Goal: Information Seeking & Learning: Learn about a topic

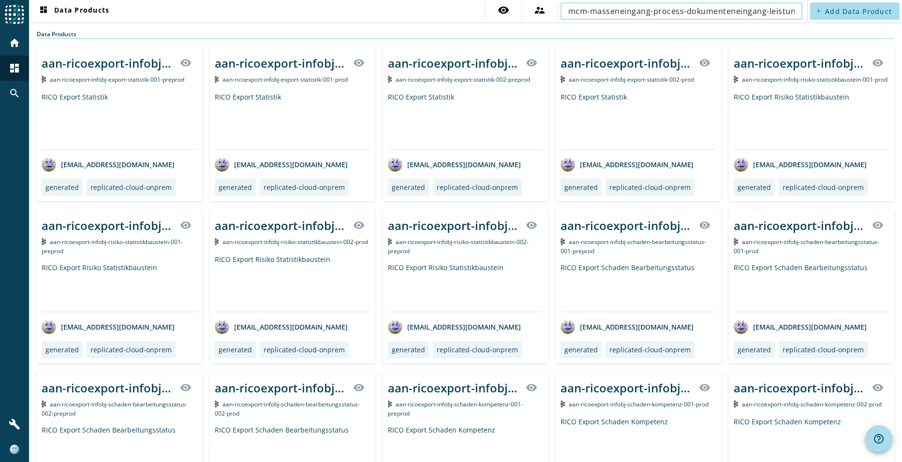
scroll to position [0, 34]
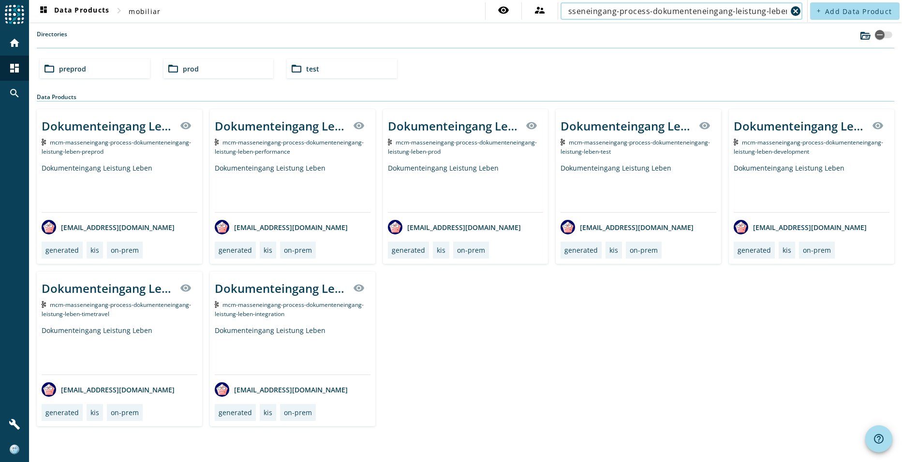
type input "mcm-masseneingang-process-dokumenteneingang-leistung-leben"
click at [123, 70] on div "folder_open preprod" at bounding box center [95, 68] width 110 height 19
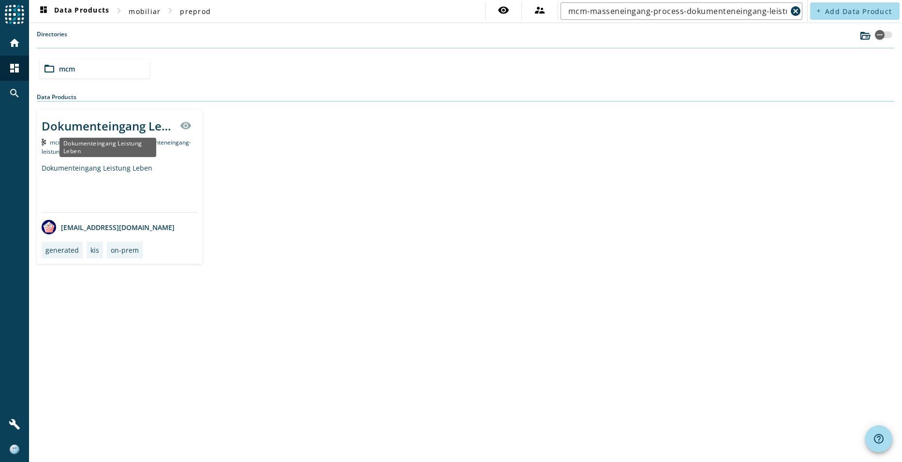
click at [105, 129] on div "Dokumenteingang Leistung Leben" at bounding box center [108, 126] width 133 height 16
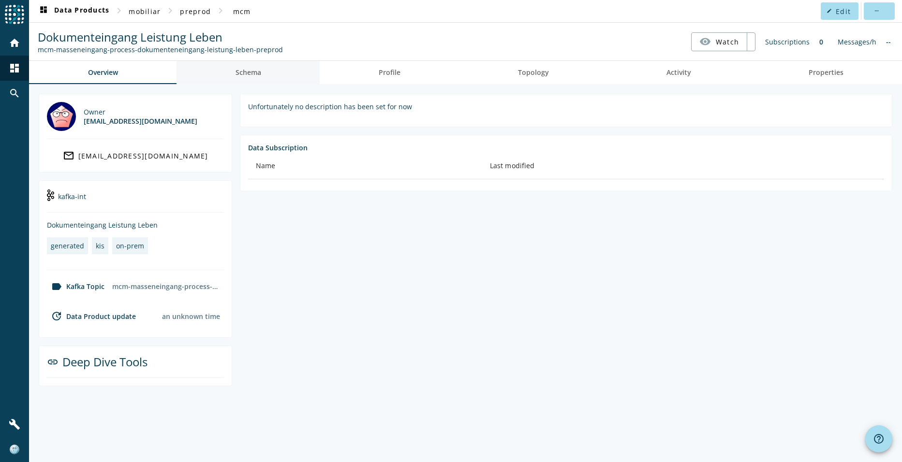
click at [257, 72] on span "Schema" at bounding box center [249, 72] width 26 height 7
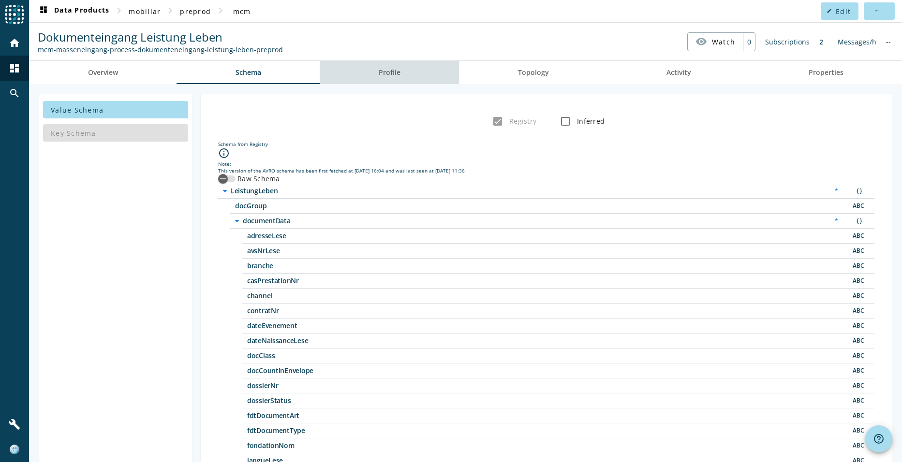
click at [390, 72] on span "Profile" at bounding box center [390, 72] width 22 height 7
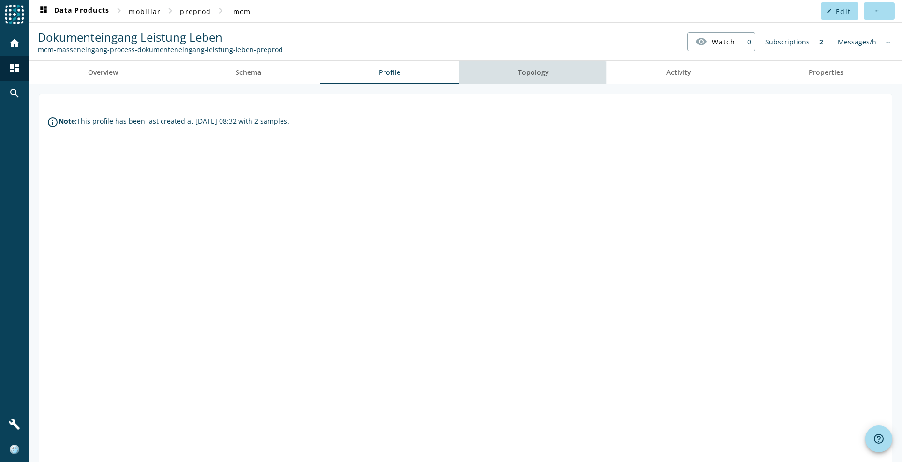
click at [526, 74] on span "Topology" at bounding box center [533, 72] width 31 height 7
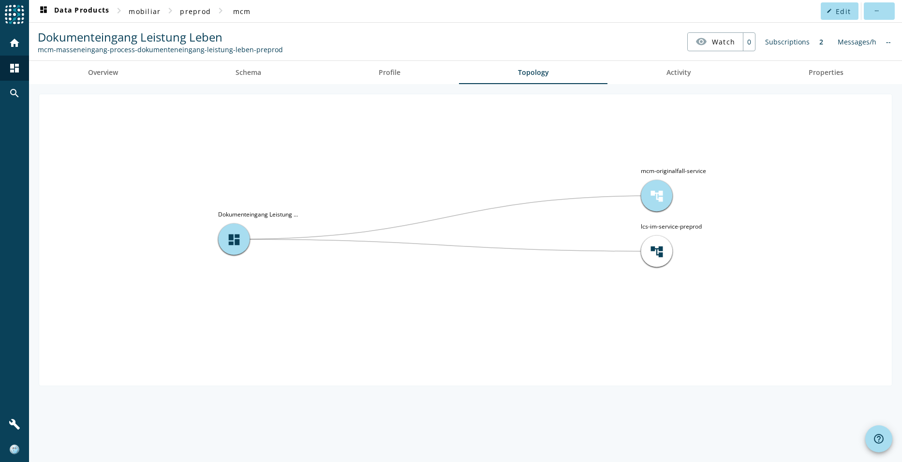
click at [653, 199] on span "account_tree" at bounding box center [657, 196] width 15 height 15
click at [658, 193] on span "account_tree" at bounding box center [657, 196] width 15 height 15
click at [99, 72] on span "Overview" at bounding box center [103, 72] width 30 height 7
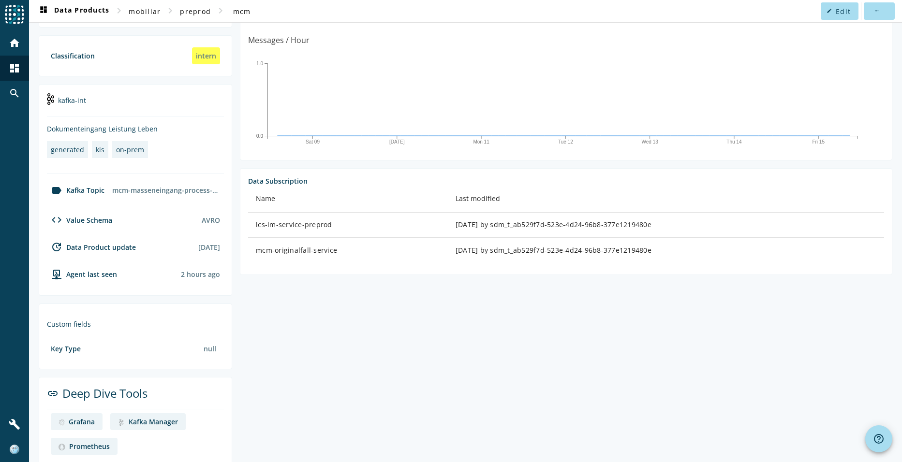
scroll to position [160, 0]
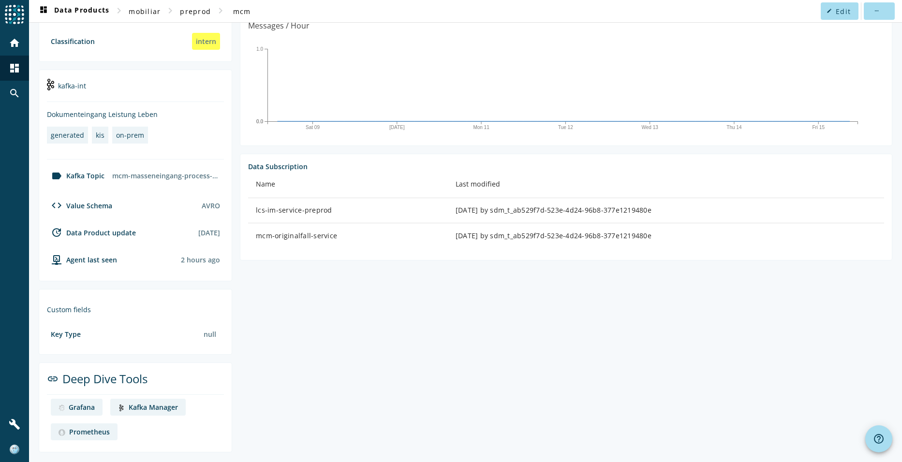
click at [165, 409] on div "Kafka Manager" at bounding box center [153, 407] width 49 height 9
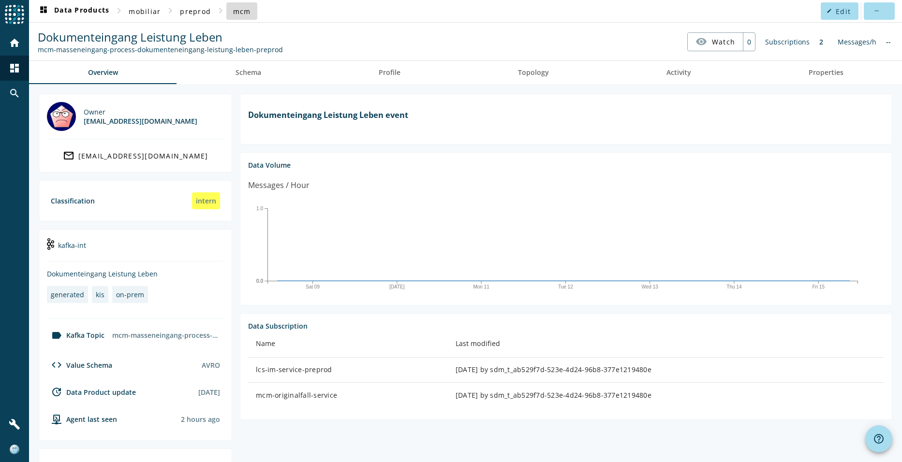
click at [241, 10] on span "mcm" at bounding box center [242, 11] width 18 height 9
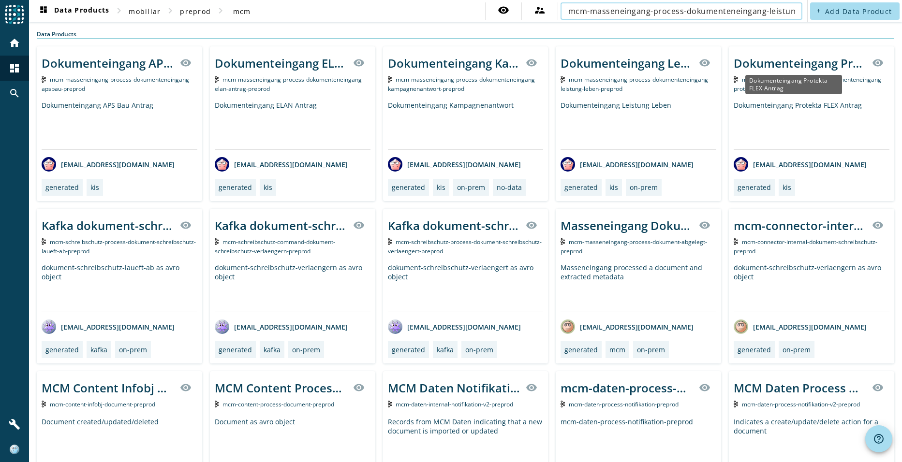
scroll to position [0, 34]
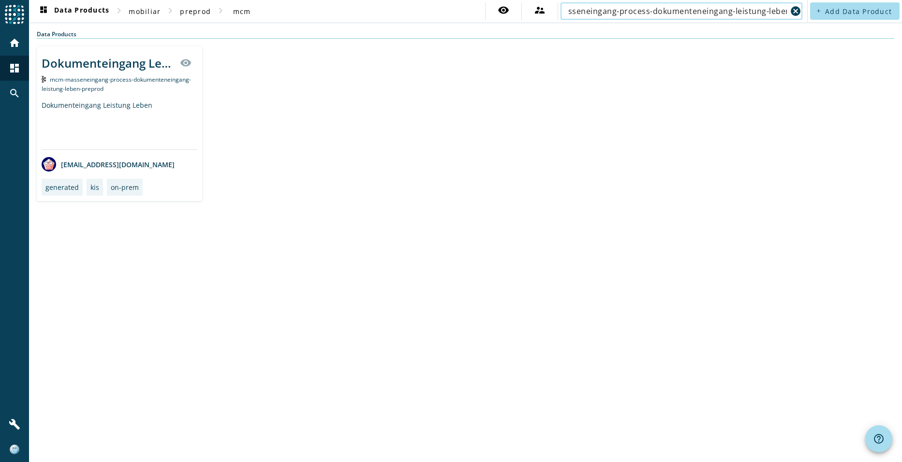
type input "mcm-masseneingang-process-dokumenteneingang-leistung-leben"
click at [121, 63] on div "Dokumenteingang Leistung Leben" at bounding box center [108, 63] width 133 height 16
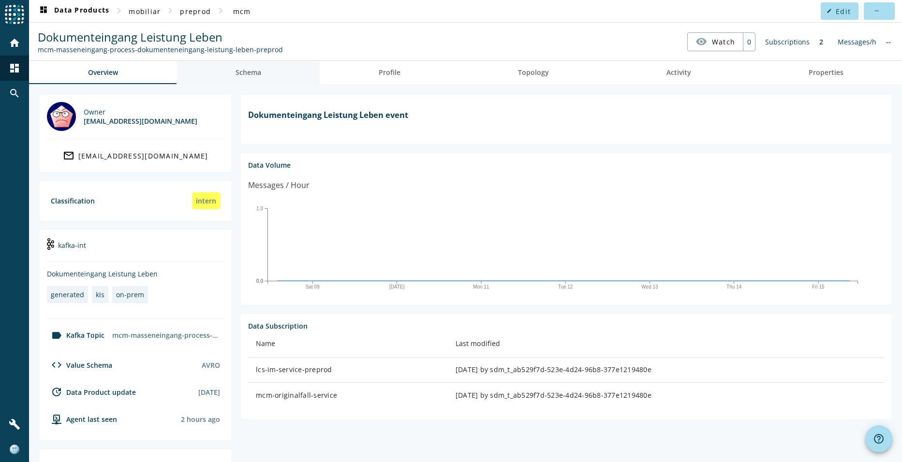
click at [244, 69] on span "Schema" at bounding box center [249, 72] width 26 height 7
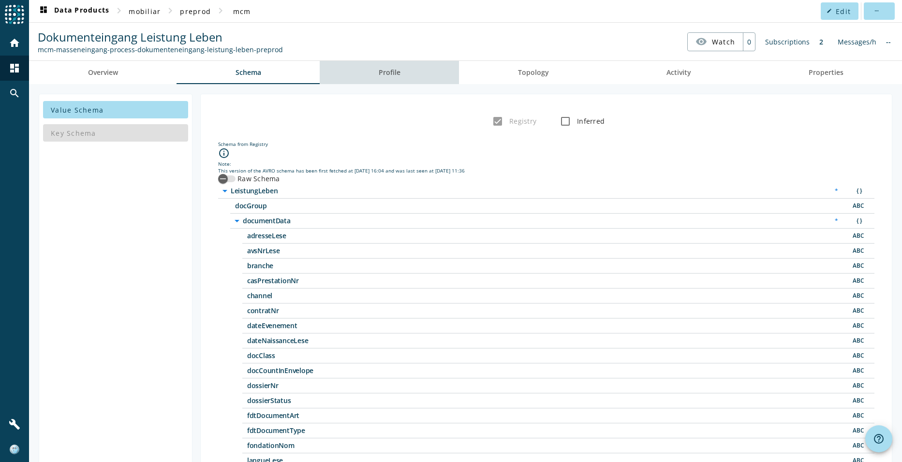
click at [409, 74] on link "Profile" at bounding box center [389, 72] width 139 height 23
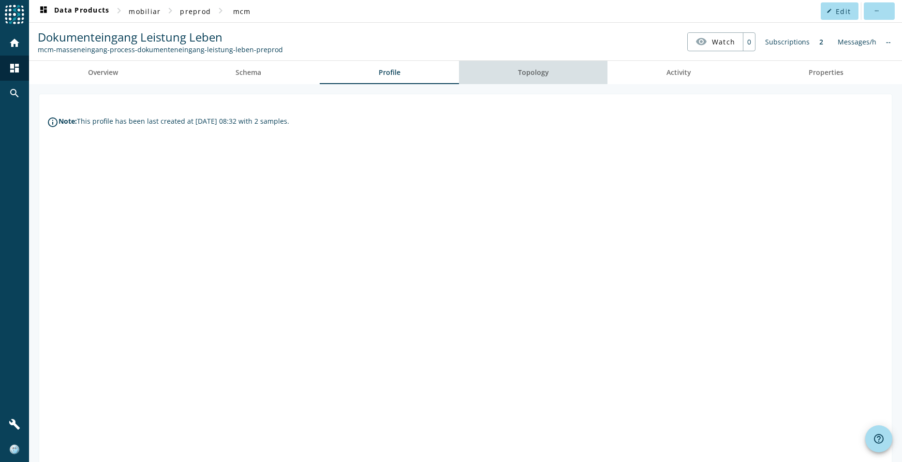
click at [547, 74] on link "Topology" at bounding box center [533, 72] width 148 height 23
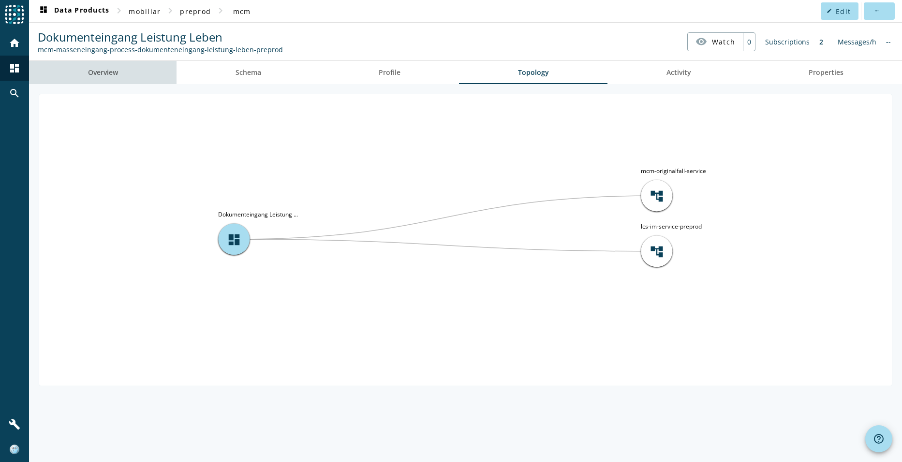
click at [96, 71] on span "Overview" at bounding box center [103, 72] width 30 height 7
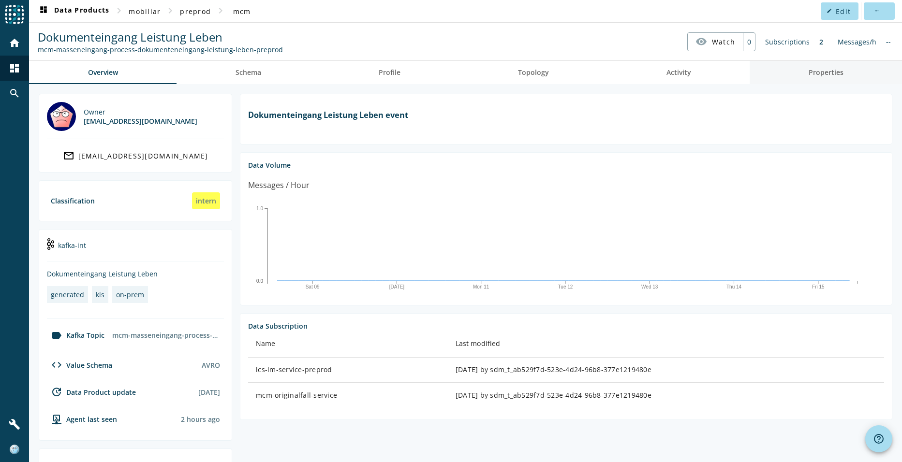
click at [812, 69] on span "Properties" at bounding box center [826, 72] width 35 height 7
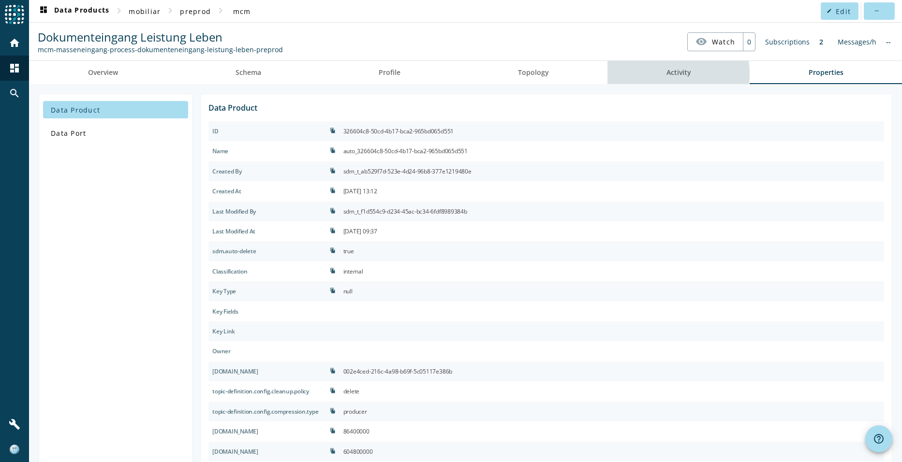
click at [672, 74] on span "Activity" at bounding box center [678, 72] width 25 height 7
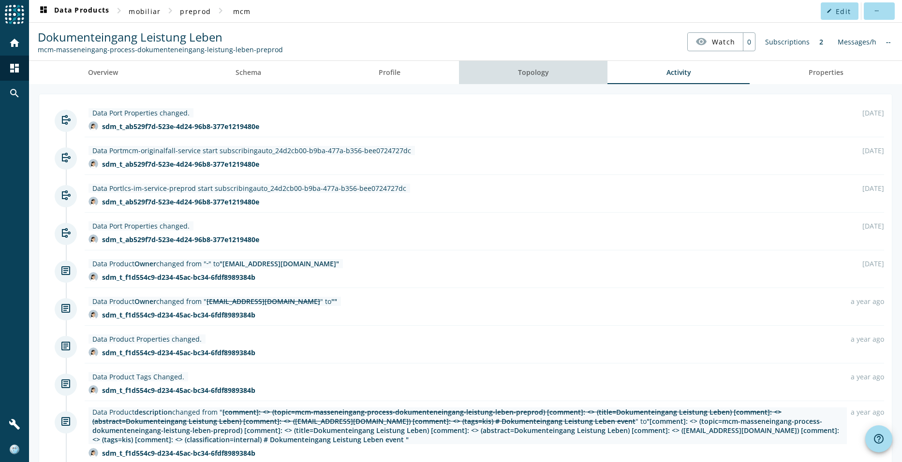
click at [535, 76] on span "Topology" at bounding box center [533, 72] width 31 height 7
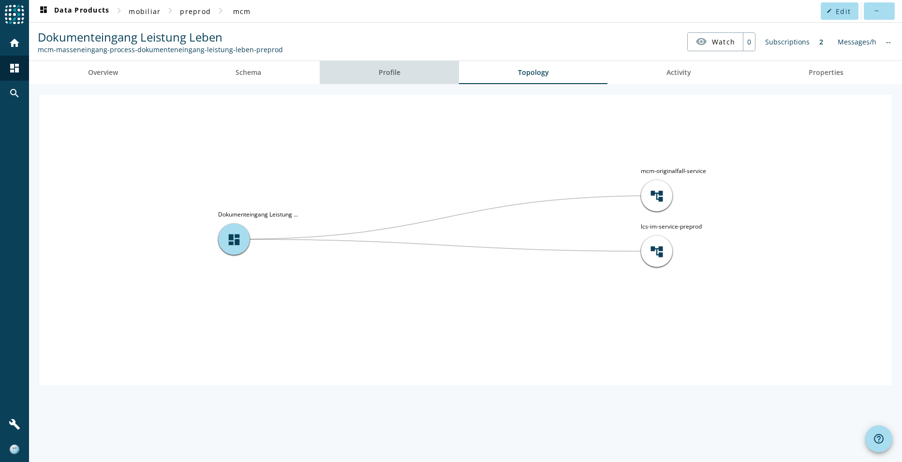
click at [388, 73] on span "Profile" at bounding box center [390, 72] width 22 height 7
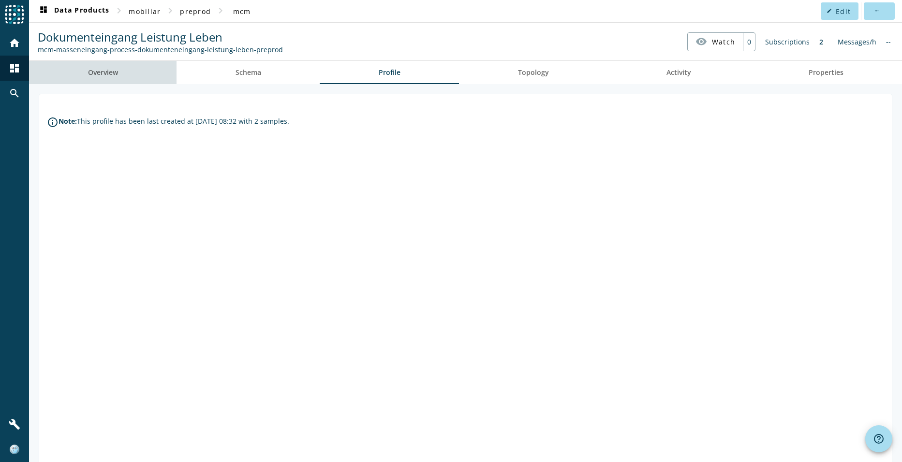
click at [109, 74] on span "Overview" at bounding box center [103, 72] width 30 height 7
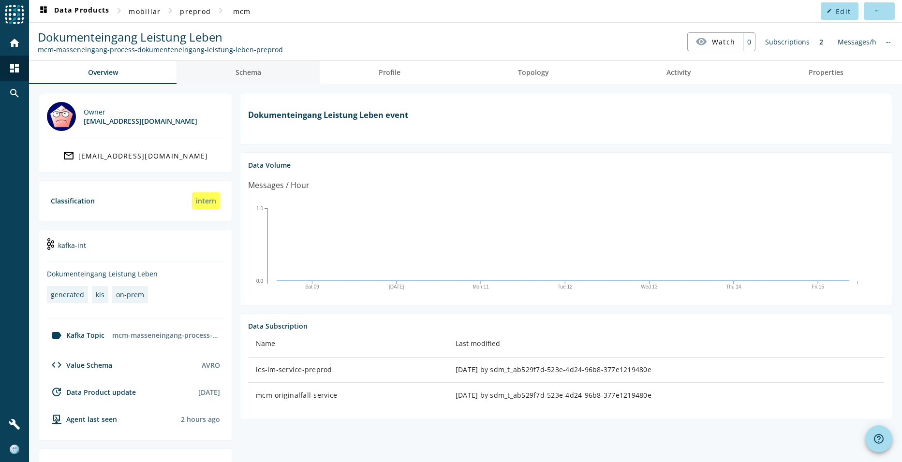
click at [239, 69] on span "Schema" at bounding box center [249, 72] width 26 height 7
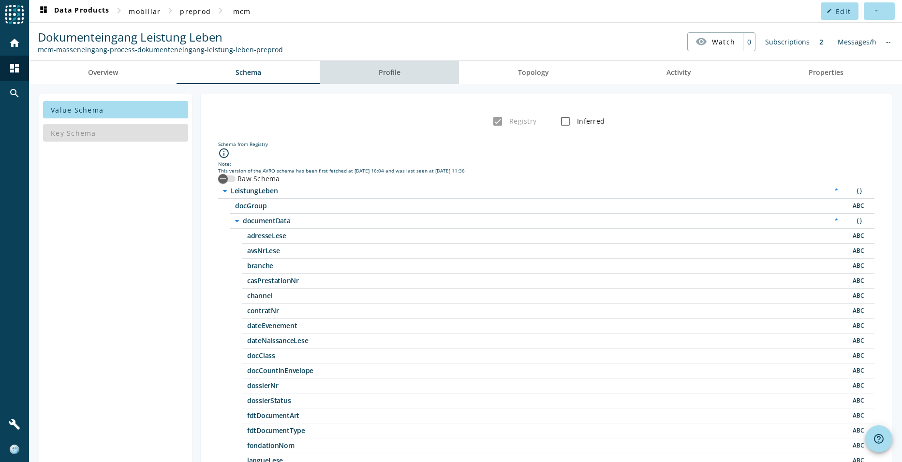
click at [399, 74] on link "Profile" at bounding box center [389, 72] width 139 height 23
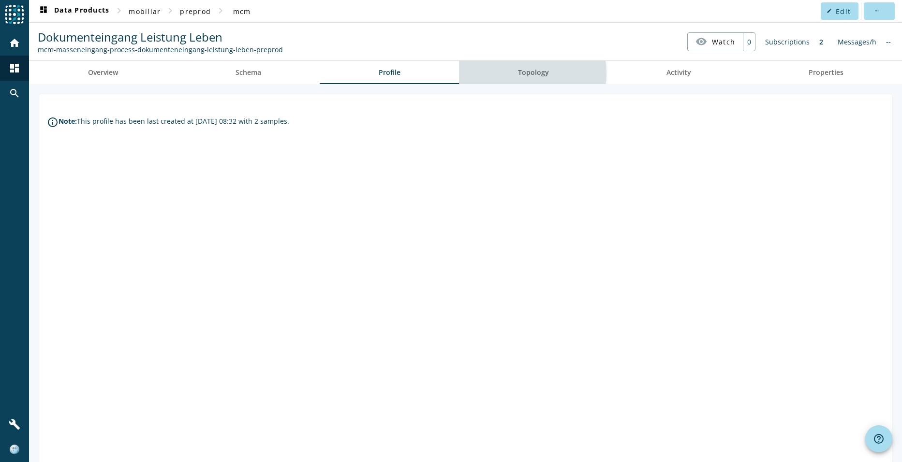
click at [525, 73] on span "Topology" at bounding box center [533, 72] width 31 height 7
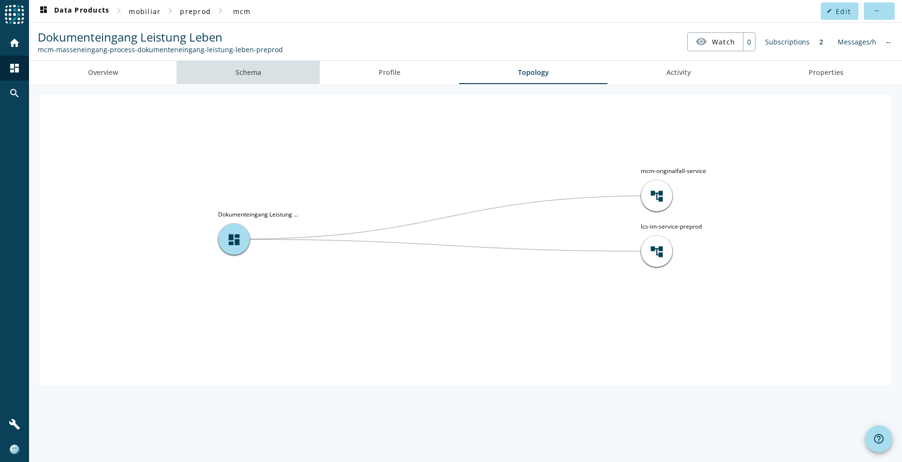
click at [255, 71] on span "Schema" at bounding box center [249, 72] width 26 height 7
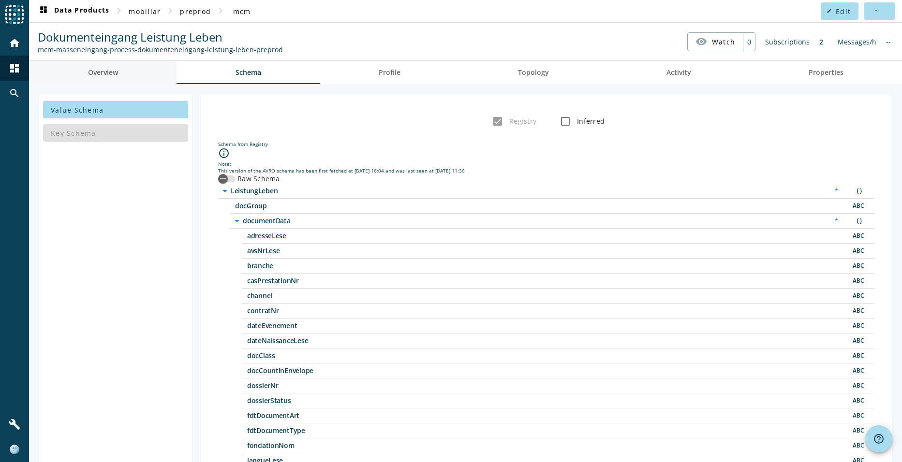
click at [104, 74] on span "Overview" at bounding box center [103, 72] width 30 height 7
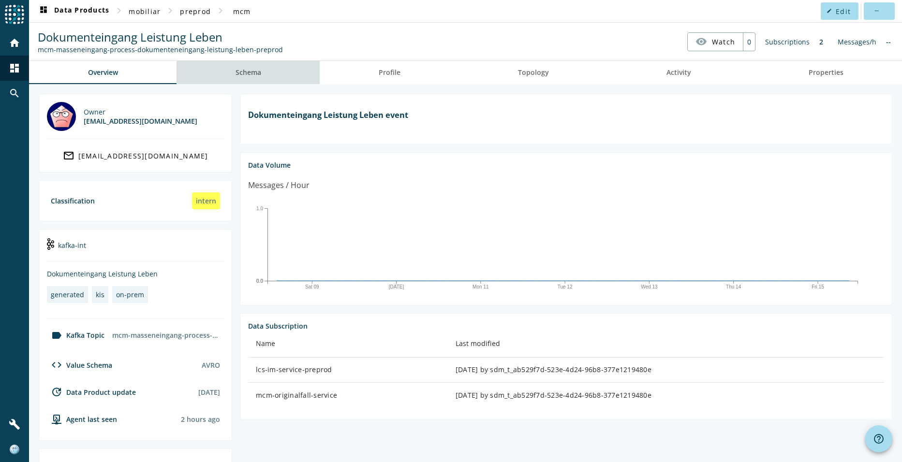
click at [249, 73] on span "Schema" at bounding box center [249, 72] width 26 height 7
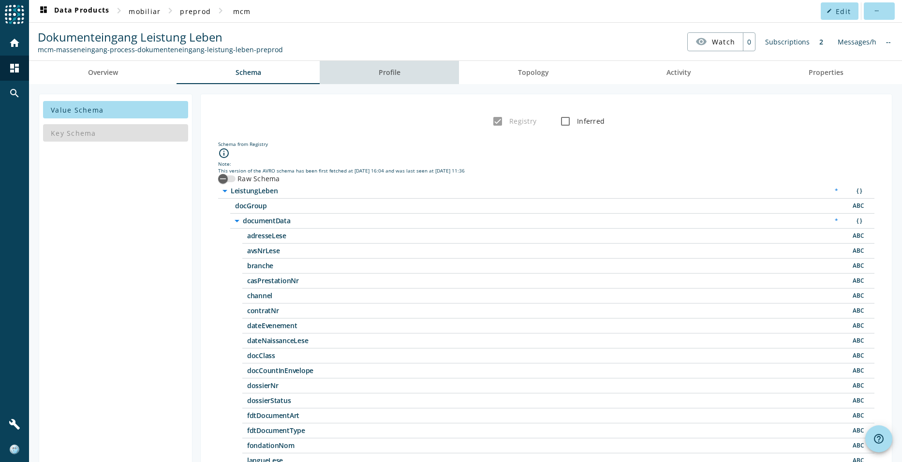
click at [405, 71] on link "Profile" at bounding box center [389, 72] width 139 height 23
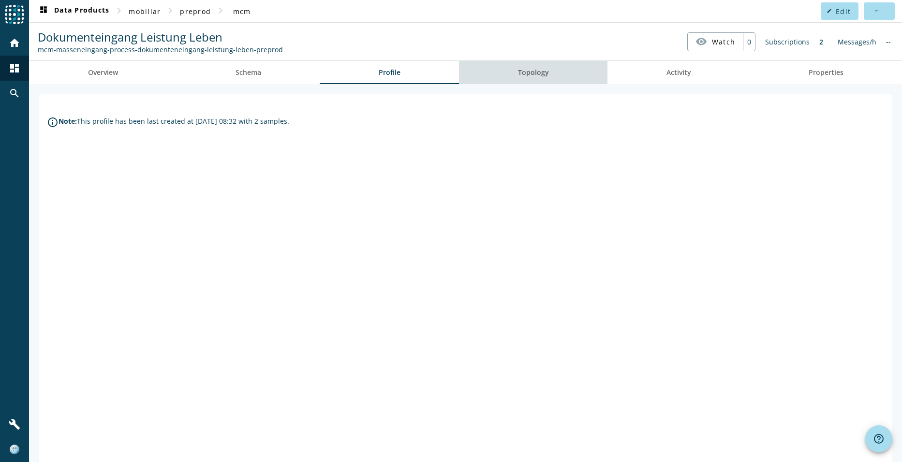
click at [547, 72] on link "Topology" at bounding box center [533, 72] width 148 height 23
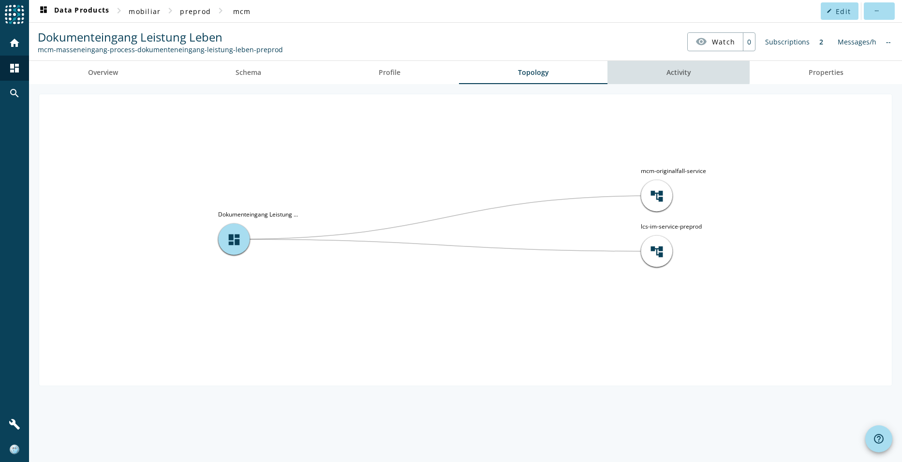
click at [664, 70] on link "Activity" at bounding box center [678, 72] width 142 height 23
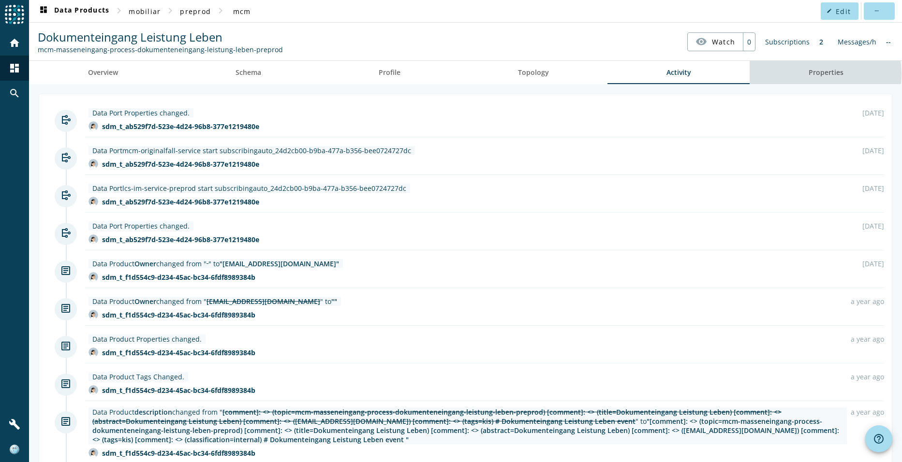
click at [814, 74] on span "Properties" at bounding box center [826, 72] width 35 height 7
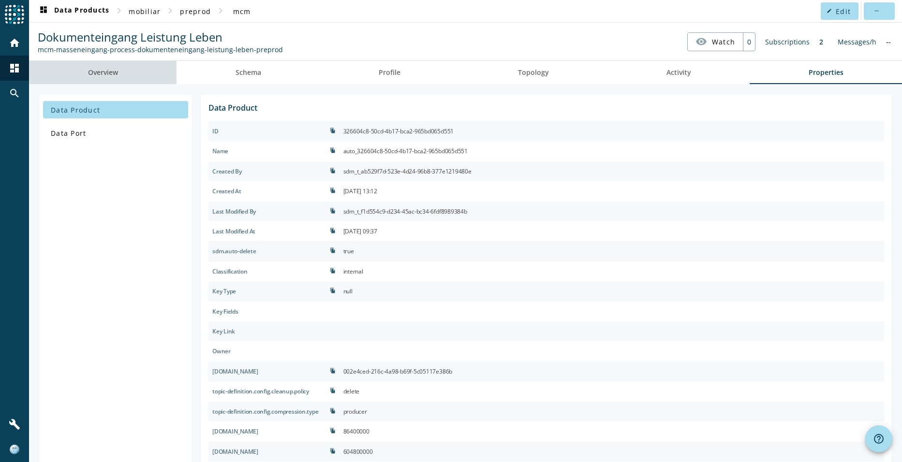
click at [106, 74] on span "Overview" at bounding box center [103, 72] width 30 height 7
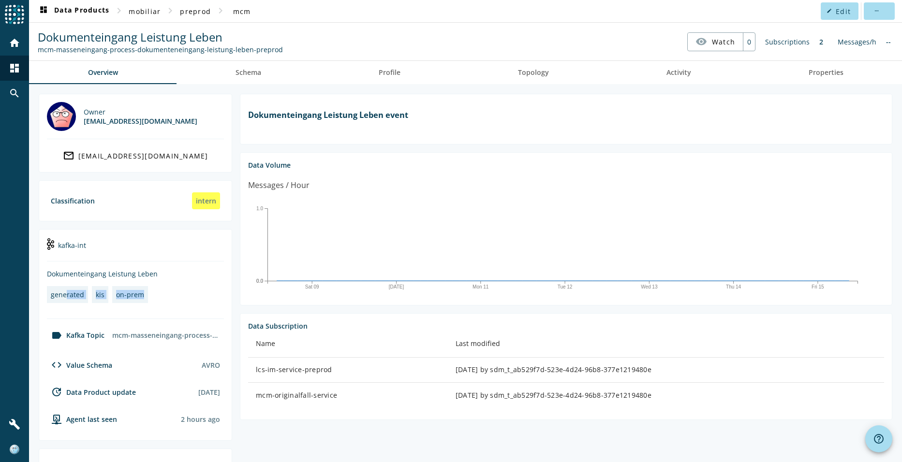
drag, startPoint x: 147, startPoint y: 295, endPoint x: 64, endPoint y: 285, distance: 83.2
click at [64, 285] on section "kafka-int Dokumenteingang Leistung Leben generated kis on-prem label Kafka Topi…" at bounding box center [135, 335] width 193 height 212
click at [454, 433] on section "Dokumenteingang Leistung Leben event Data Volume Messages / Hour [DATE] Mon 11 …" at bounding box center [562, 353] width 660 height 518
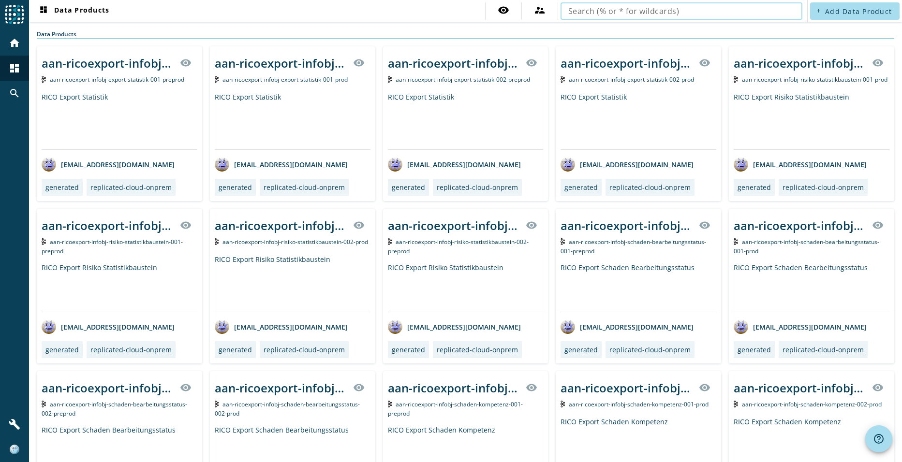
click at [628, 10] on input "text" at bounding box center [681, 11] width 226 height 12
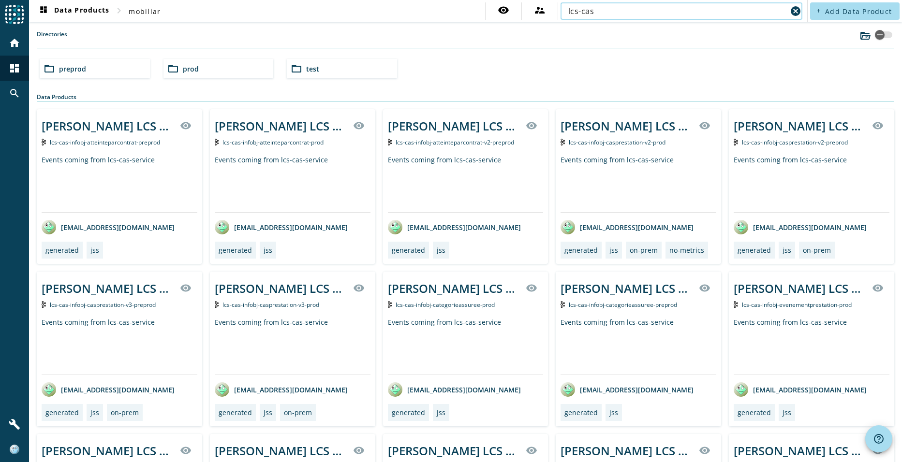
type input "lcs-cas"
click at [98, 70] on div "folder_open preprod" at bounding box center [95, 68] width 110 height 19
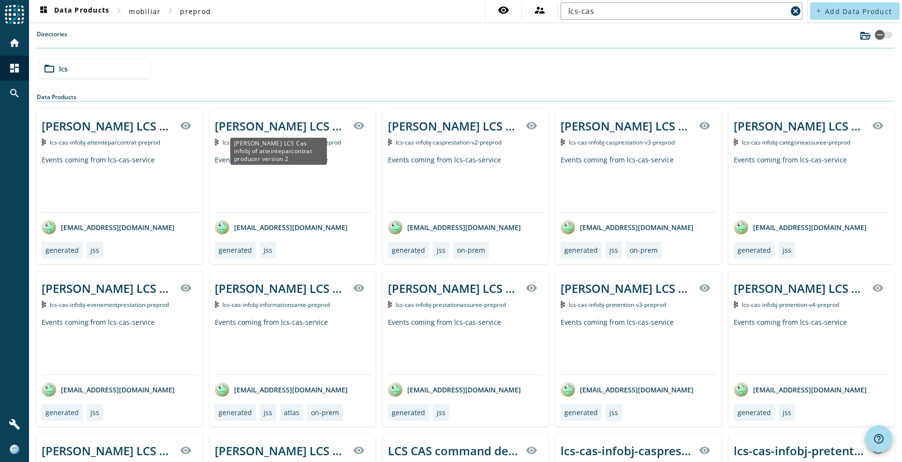
click at [292, 126] on div "Kafka LCS Cas infobj of atteinteparcontrat producer version 2" at bounding box center [281, 126] width 133 height 16
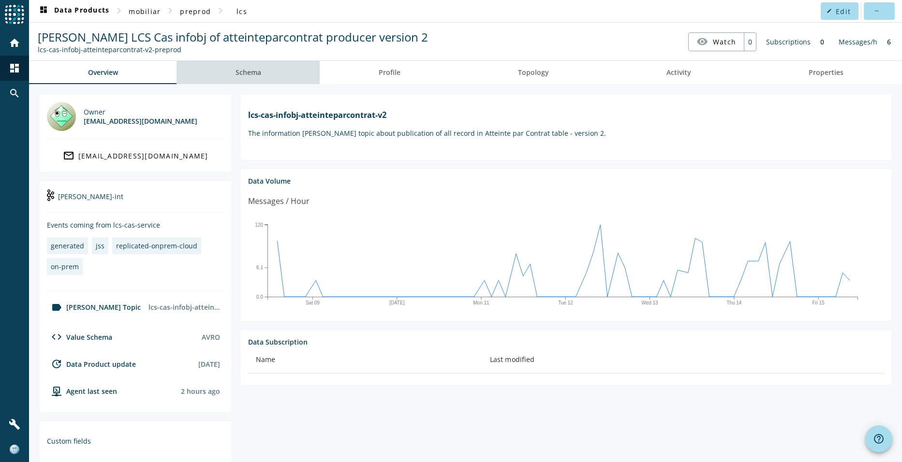
click at [249, 74] on span "Schema" at bounding box center [249, 72] width 26 height 7
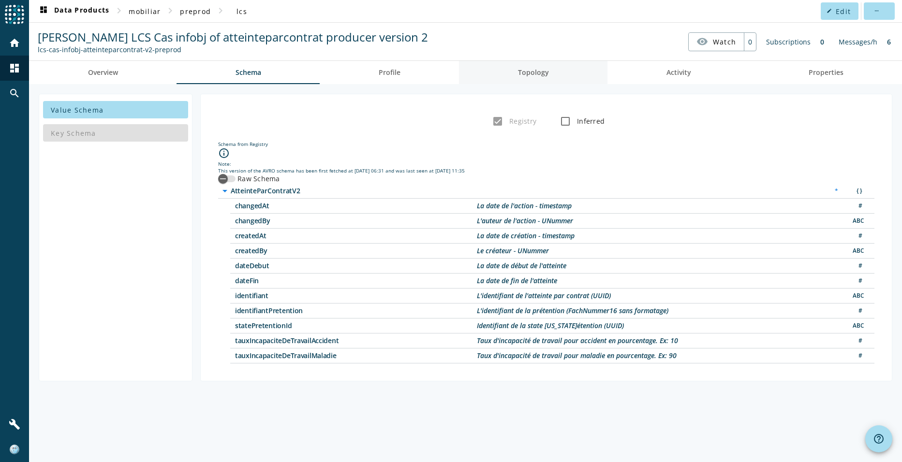
click at [522, 74] on span "Topology" at bounding box center [533, 72] width 31 height 7
click at [240, 10] on span "lcs" at bounding box center [242, 11] width 11 height 9
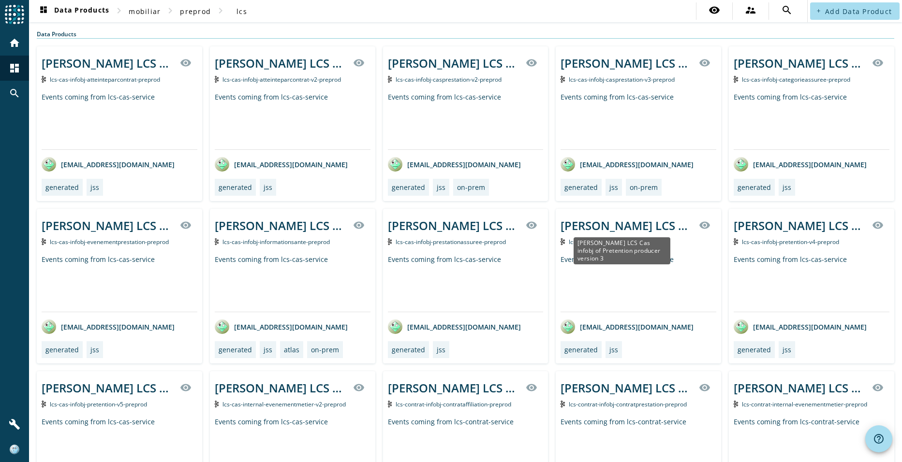
click at [650, 224] on div "Kafka LCS Cas infobj of Pretention producer version 3" at bounding box center [627, 226] width 133 height 16
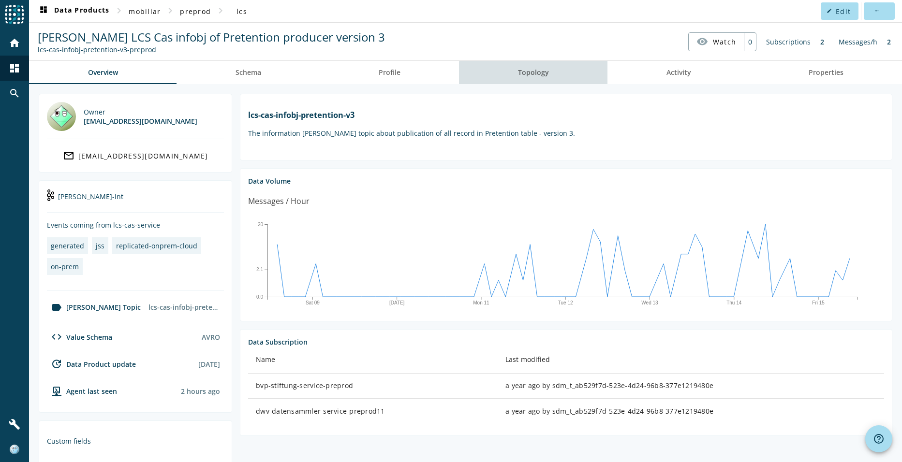
click at [546, 78] on link "Topology" at bounding box center [533, 72] width 148 height 23
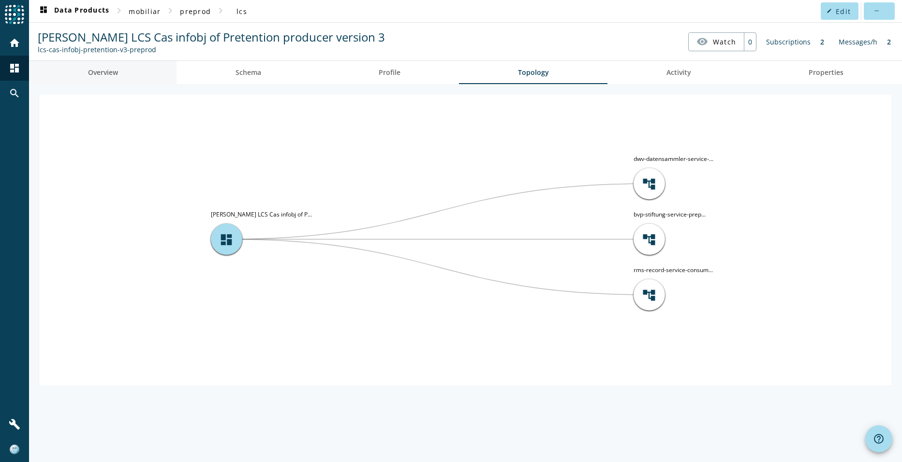
click at [103, 73] on span "Overview" at bounding box center [103, 72] width 30 height 7
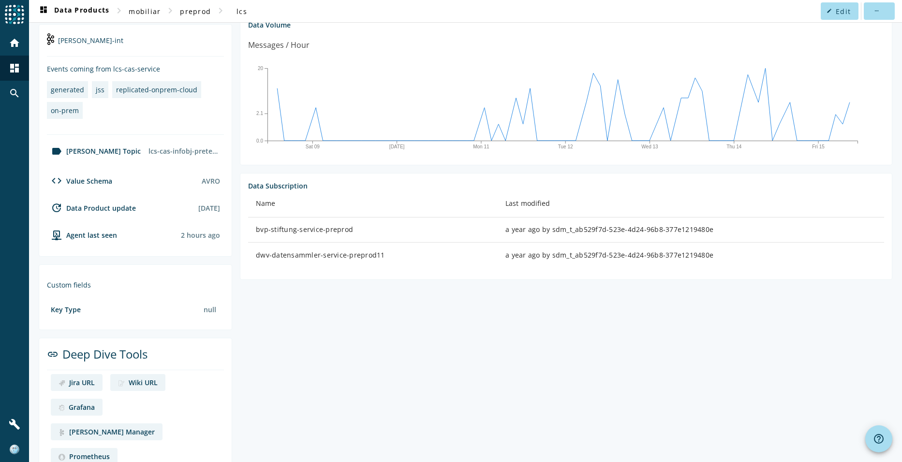
scroll to position [59, 0]
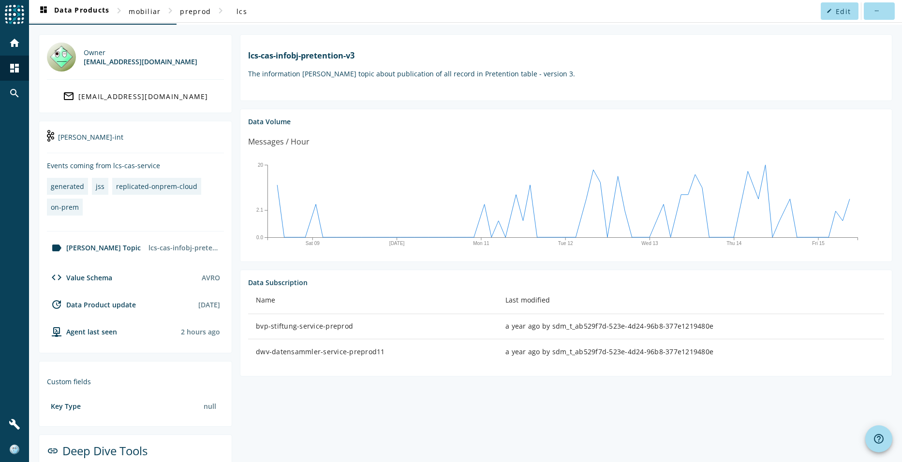
drag, startPoint x: 49, startPoint y: 164, endPoint x: 191, endPoint y: 169, distance: 142.3
click at [191, 169] on div "Events coming from lcs-cas-service" at bounding box center [135, 165] width 177 height 9
